Goal: Task Accomplishment & Management: Manage account settings

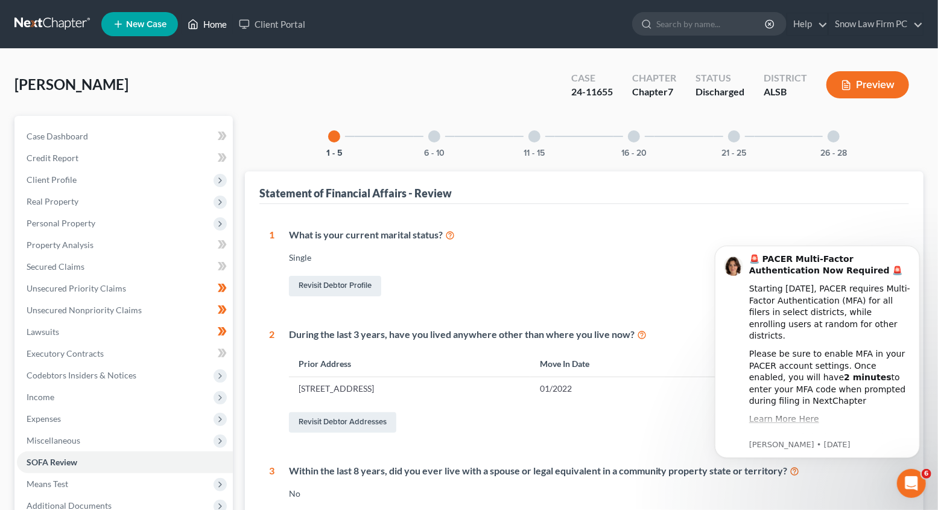
click at [233, 26] on link "Home" at bounding box center [207, 24] width 51 height 22
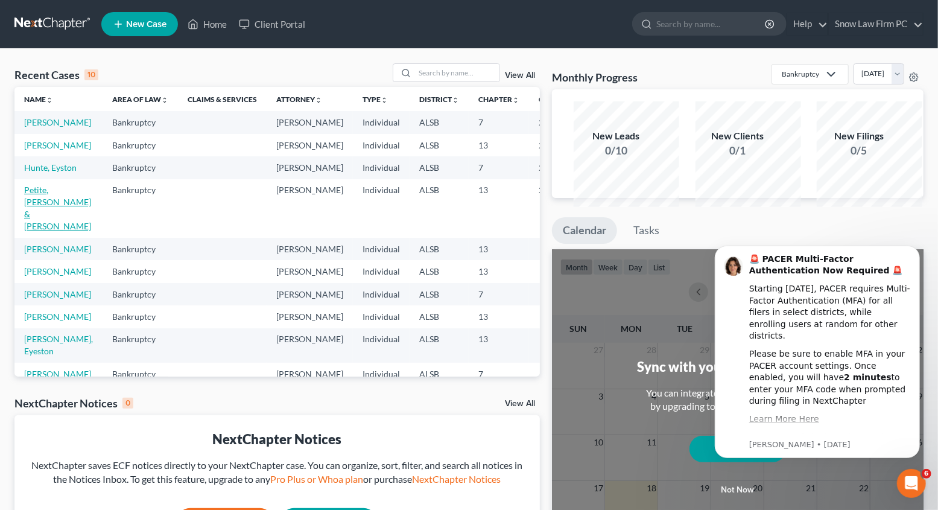
click at [42, 231] on link "Petite, [PERSON_NAME] & [PERSON_NAME]" at bounding box center [57, 208] width 67 height 46
select select "6"
select select "1"
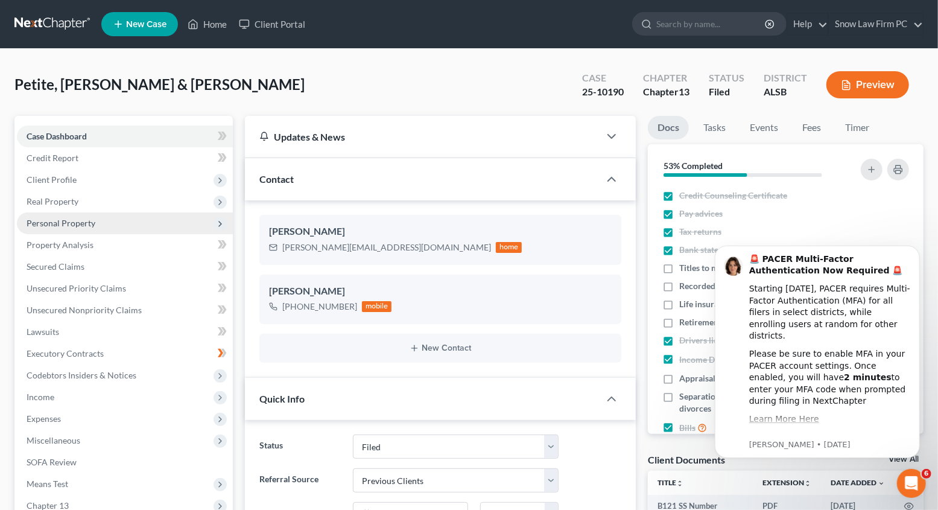
scroll to position [1637, 0]
click at [588, 319] on icon "button" at bounding box center [593, 315] width 10 height 10
select select "0"
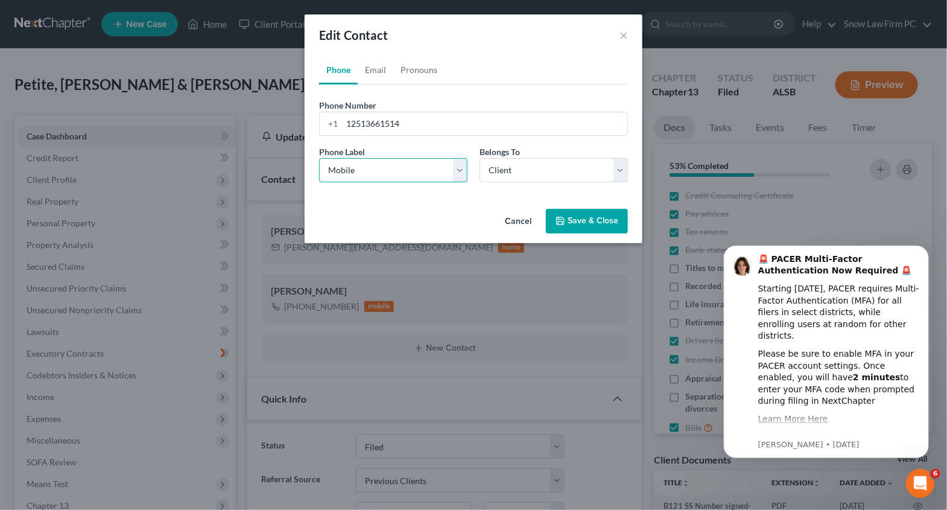
click at [457, 182] on select "Select Mobile Home Work Other" at bounding box center [393, 170] width 148 height 24
select select "3"
click at [319, 182] on select "Select Mobile Home Work Other" at bounding box center [393, 170] width 148 height 24
click at [628, 234] on button "Save & Close" at bounding box center [587, 221] width 82 height 25
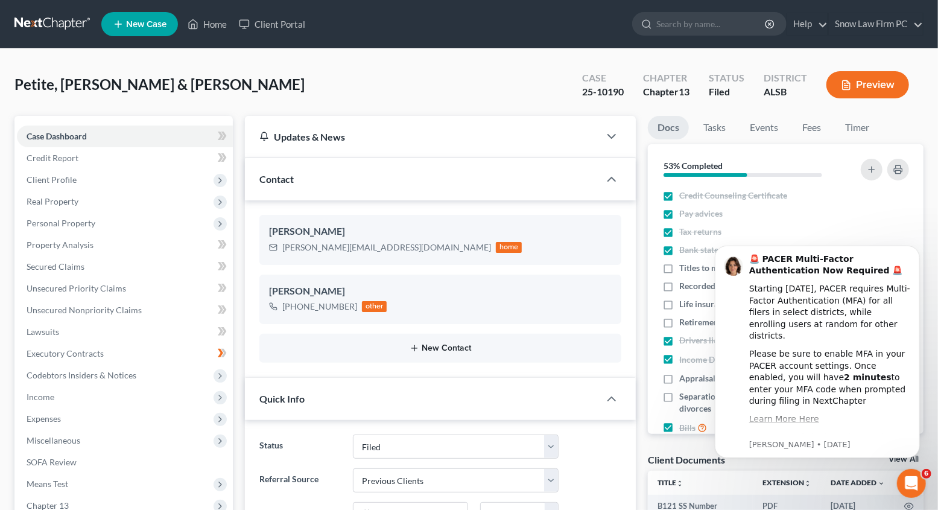
click at [451, 353] on button "New Contact" at bounding box center [440, 348] width 343 height 10
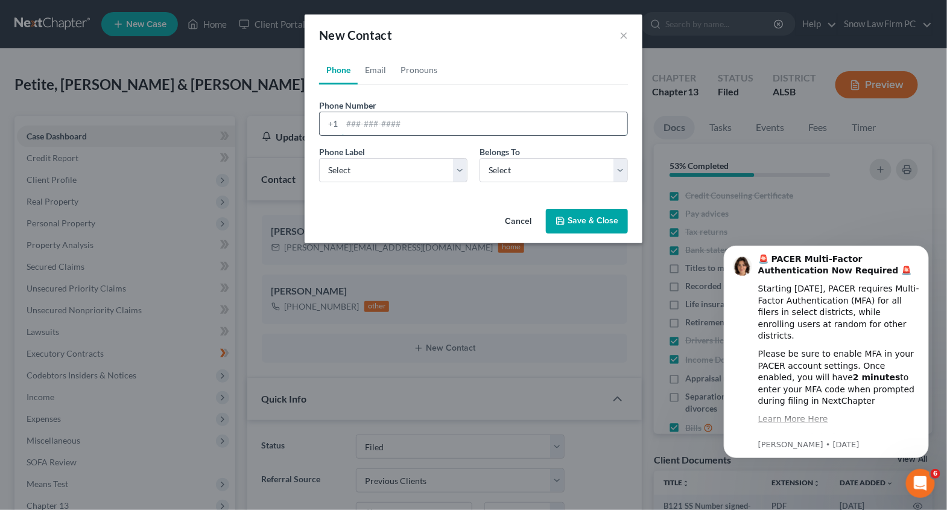
click at [395, 135] on input "tel" at bounding box center [484, 123] width 285 height 23
type input "251259-7918"
click at [456, 182] on select "Select Mobile Home Work Other" at bounding box center [393, 170] width 148 height 24
select select "0"
click at [319, 182] on select "Select Mobile Home Work Other" at bounding box center [393, 170] width 148 height 24
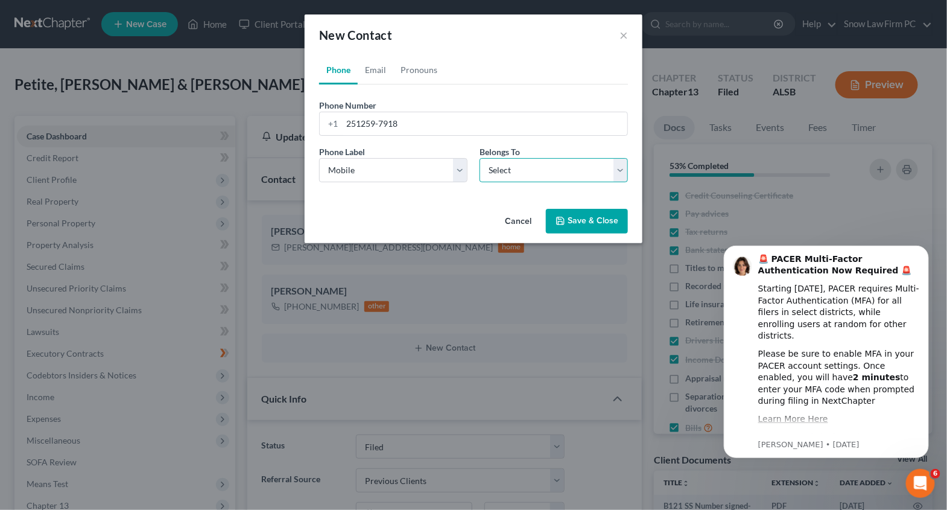
click at [555, 182] on select "Select Client Spouse Other" at bounding box center [554, 170] width 148 height 24
select select "0"
click at [480, 182] on select "Select Client Spouse Other" at bounding box center [554, 170] width 148 height 24
click at [609, 234] on button "Save & Close" at bounding box center [587, 221] width 82 height 25
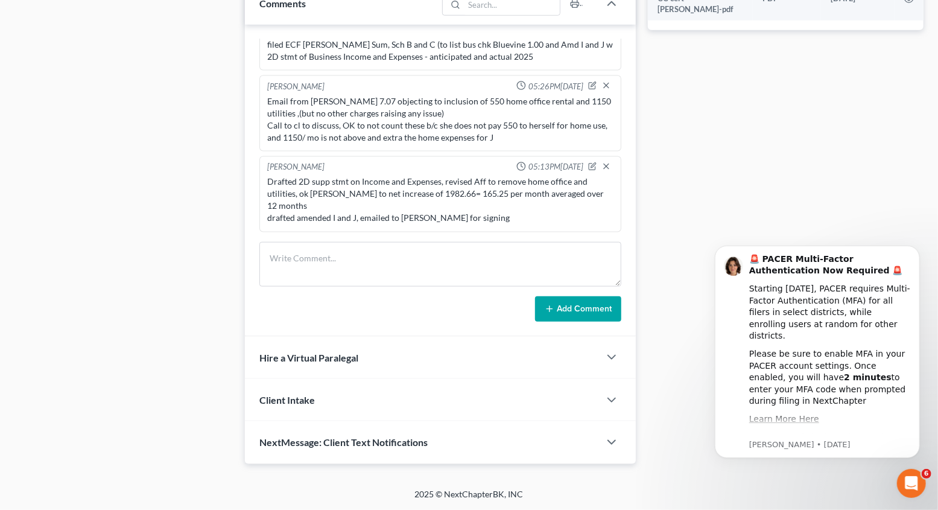
scroll to position [880, 0]
click at [322, 264] on textarea at bounding box center [441, 264] width 362 height 45
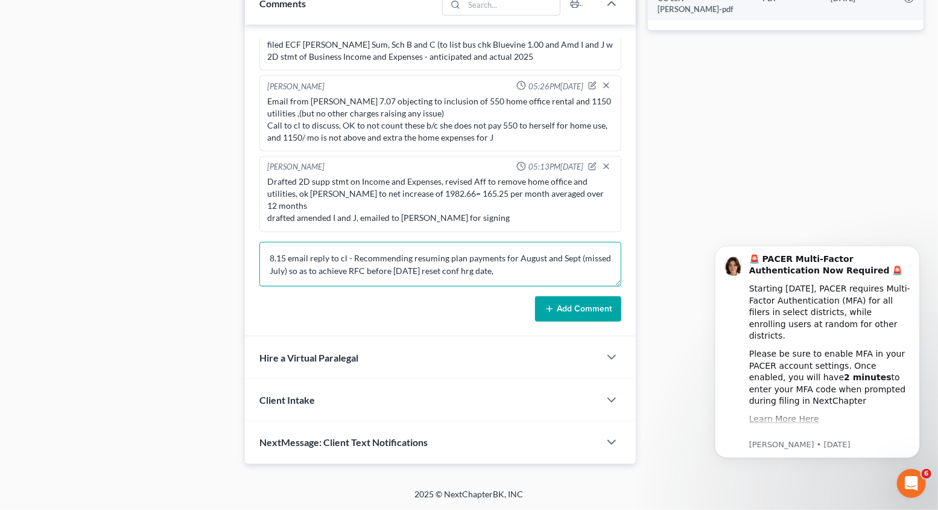
scroll to position [19, 0]
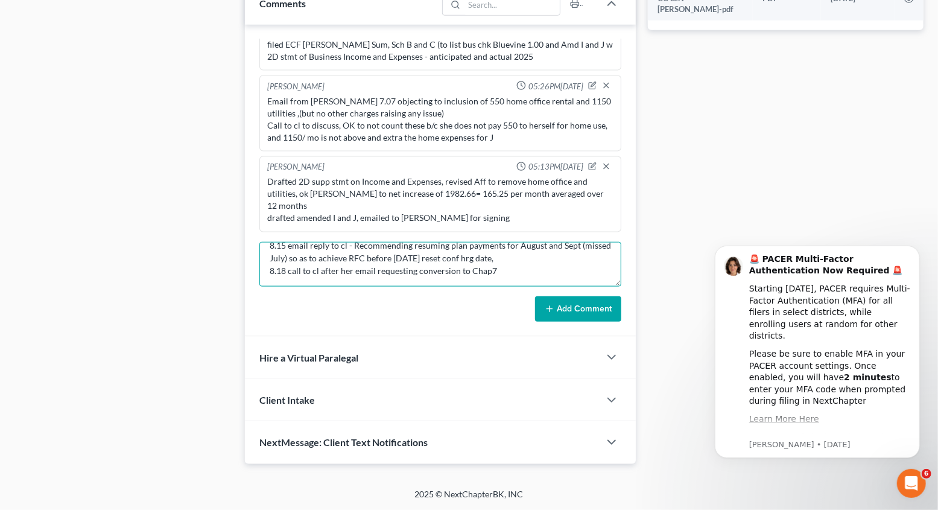
type textarea "8.15 email reply to cl - Recommending resuming plan payments for August and Sep…"
click at [563, 322] on button "Add Comment" at bounding box center [578, 308] width 86 height 25
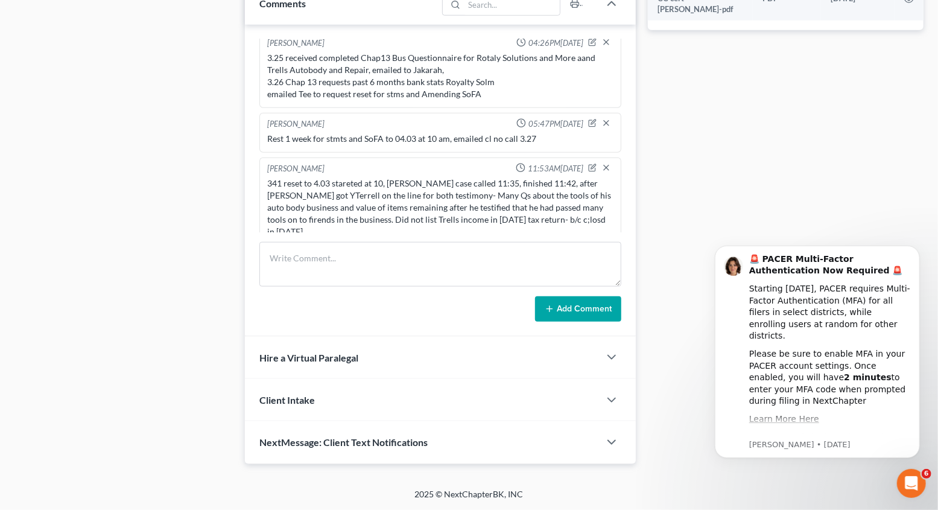
scroll to position [349, 0]
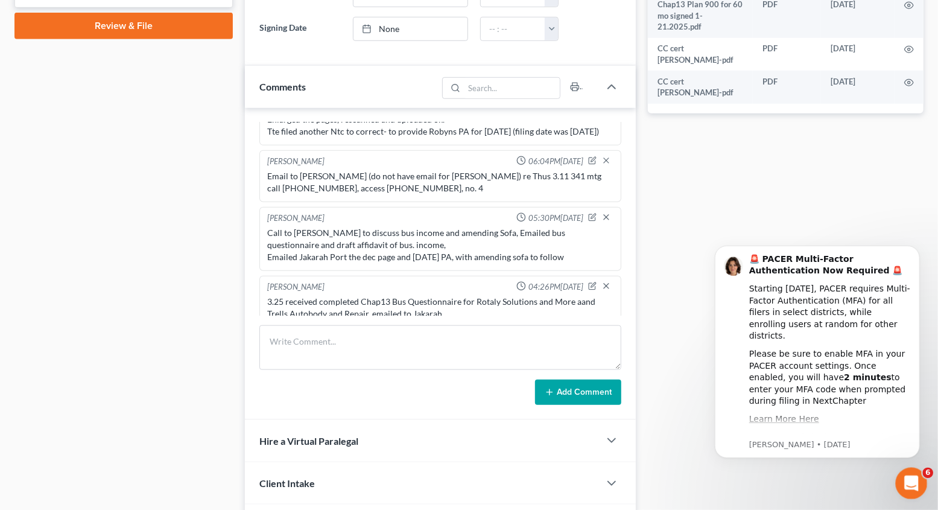
click at [919, 470] on div "Open Intercom Messenger" at bounding box center [910, 482] width 40 height 40
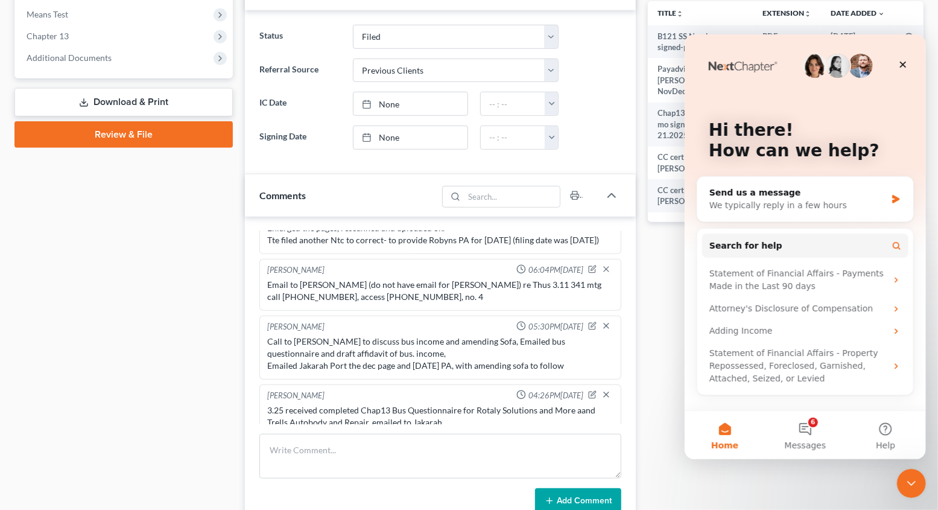
scroll to position [457, 0]
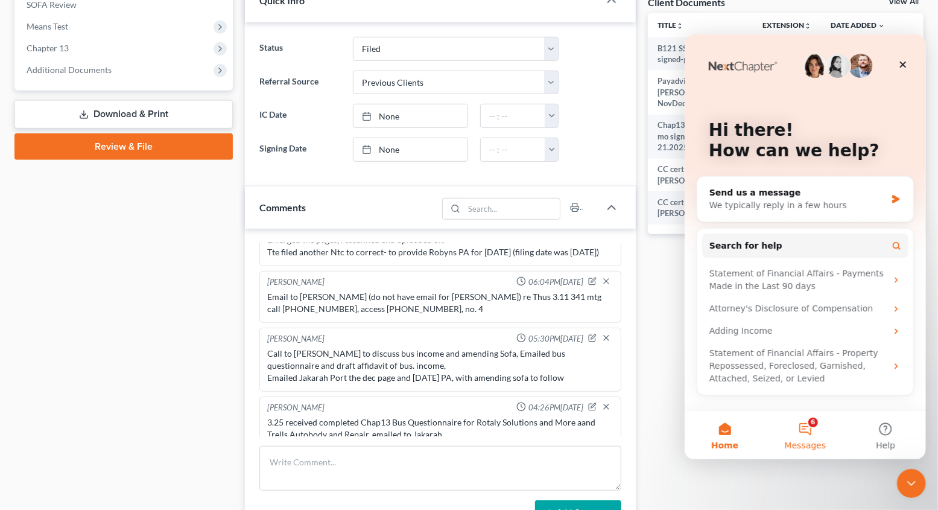
click at [815, 427] on button "6 Messages" at bounding box center [805, 434] width 80 height 48
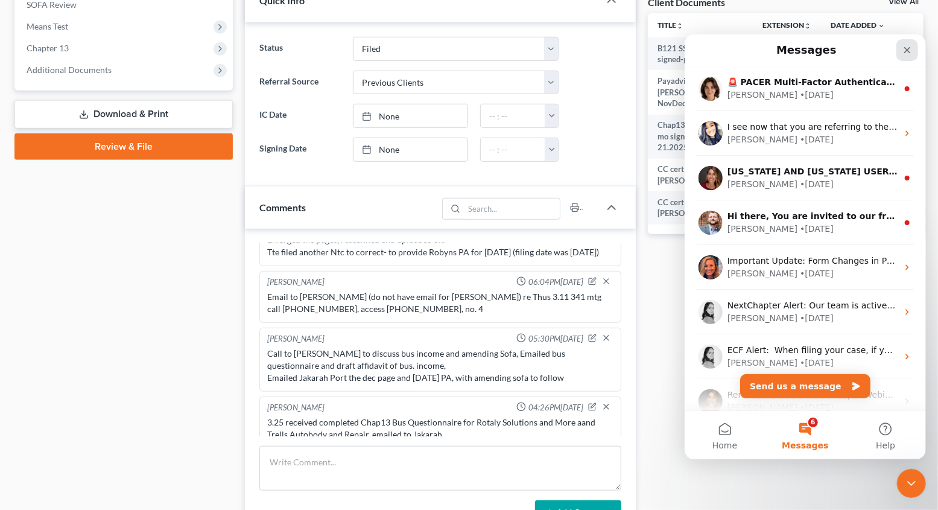
click at [907, 48] on icon "Close" at bounding box center [907, 50] width 10 height 10
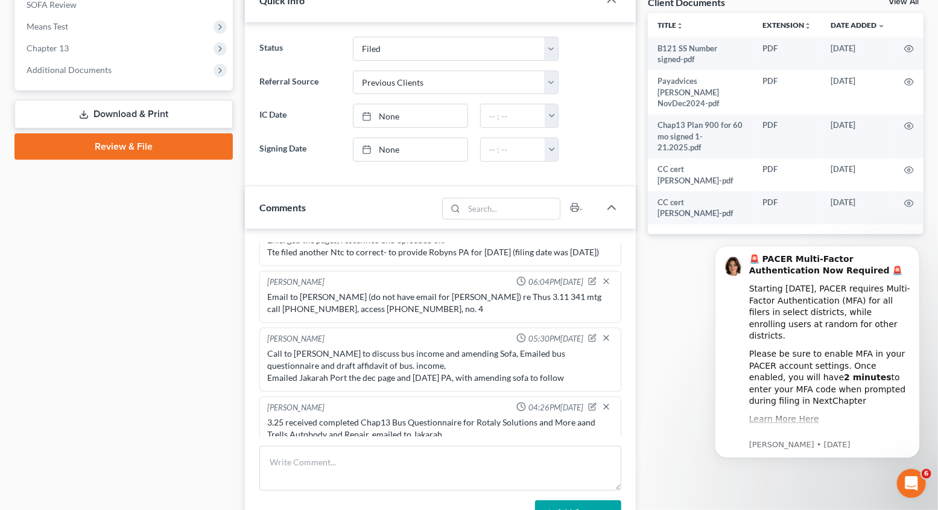
scroll to position [0, 0]
click at [916, 250] on icon "Dismiss notification" at bounding box center [916, 248] width 7 height 7
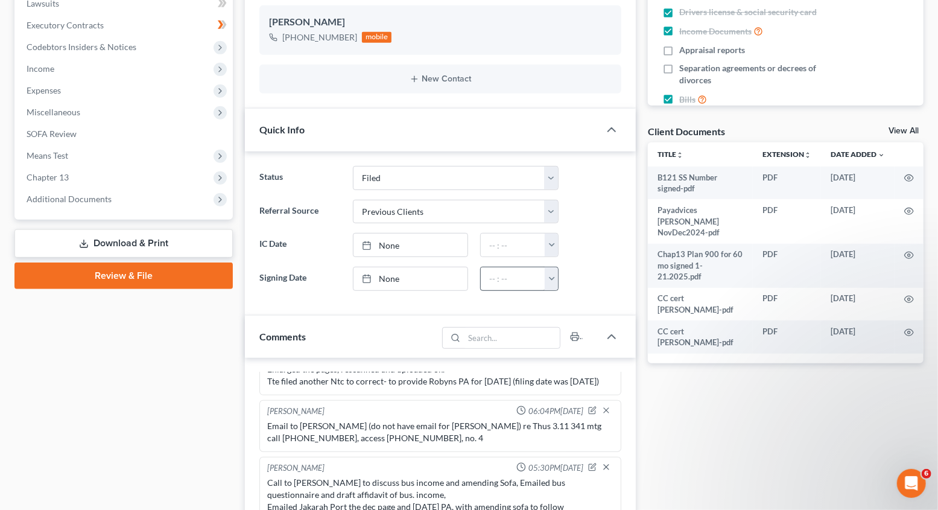
scroll to position [337, 0]
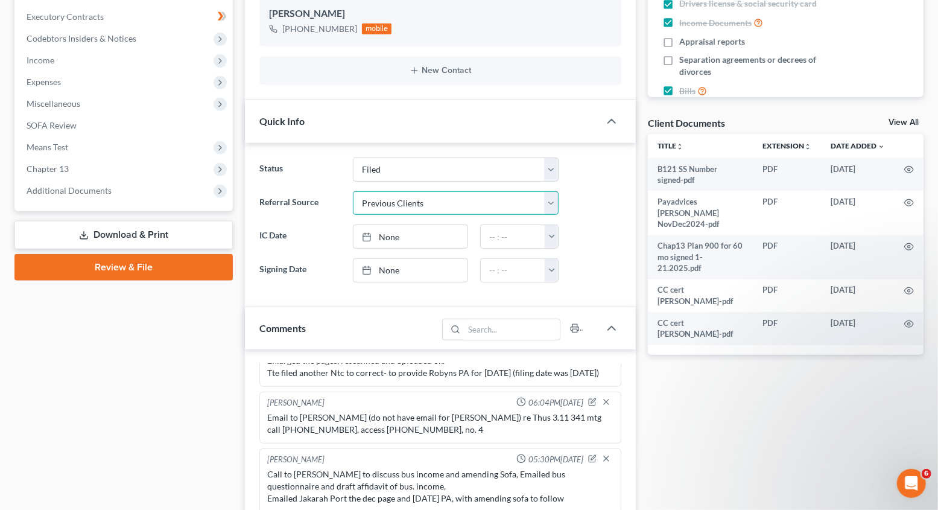
click at [488, 215] on select "Select Word Of Mouth Previous Clients Direct Mail Website Google Search Modern …" at bounding box center [456, 203] width 206 height 24
click at [355, 215] on select "Select Word Of Mouth Previous Clients Direct Mail Website Google Search Modern …" at bounding box center [456, 203] width 206 height 24
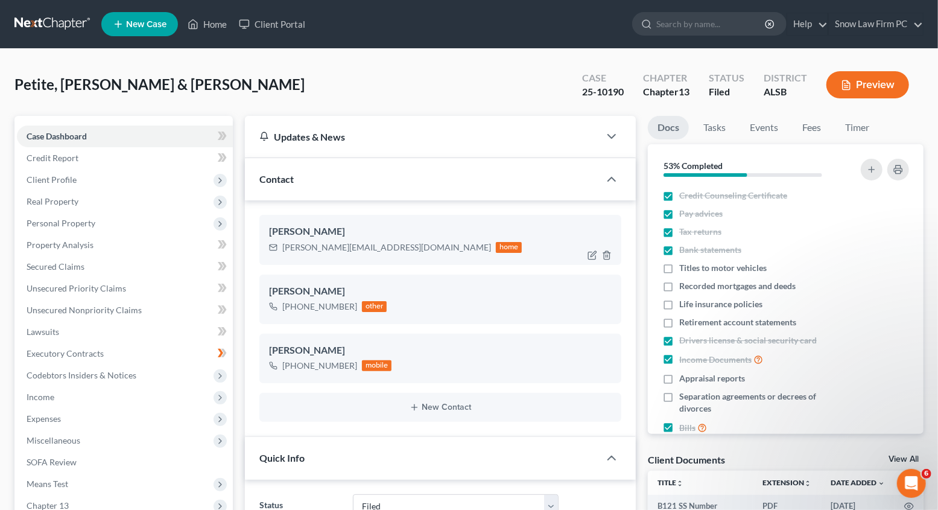
scroll to position [0, 0]
